Goal: Transaction & Acquisition: Book appointment/travel/reservation

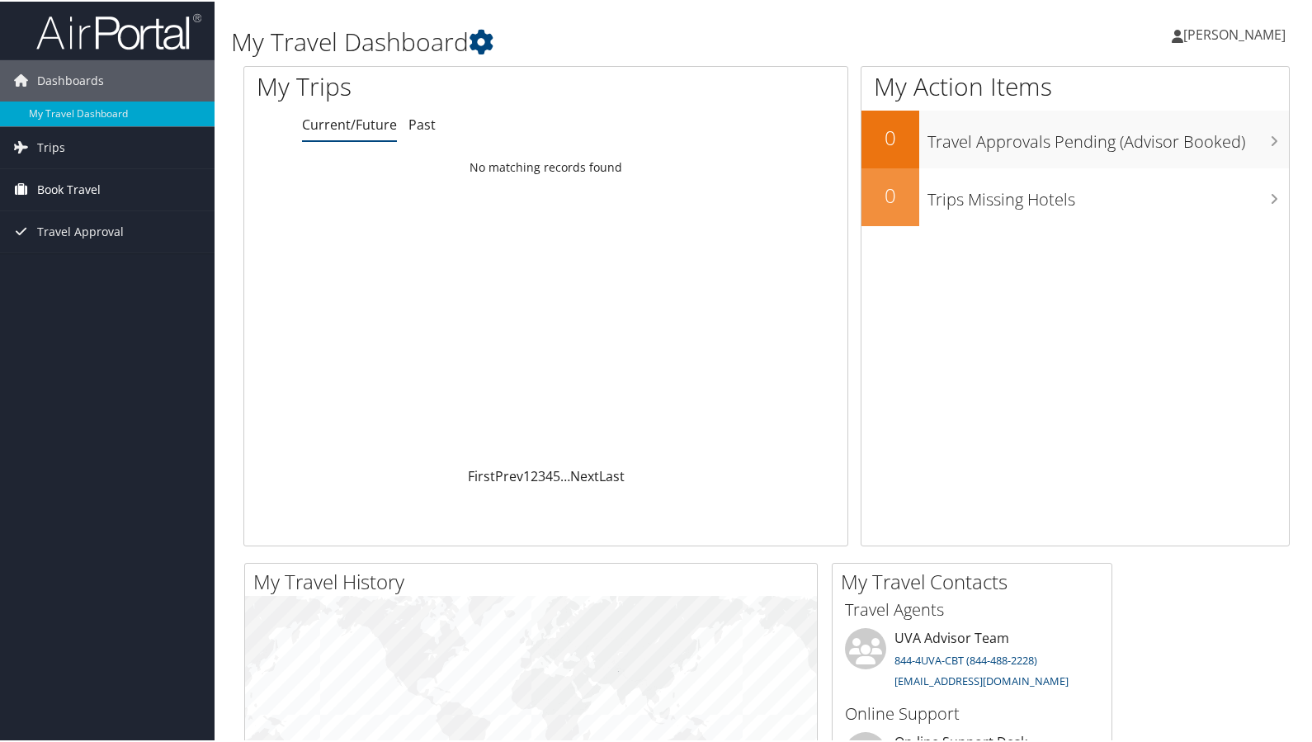
click at [111, 184] on link "Book Travel" at bounding box center [107, 187] width 214 height 41
click at [176, 273] on link "Book/Manage Online Trips" at bounding box center [107, 270] width 214 height 25
